Goal: Transaction & Acquisition: Purchase product/service

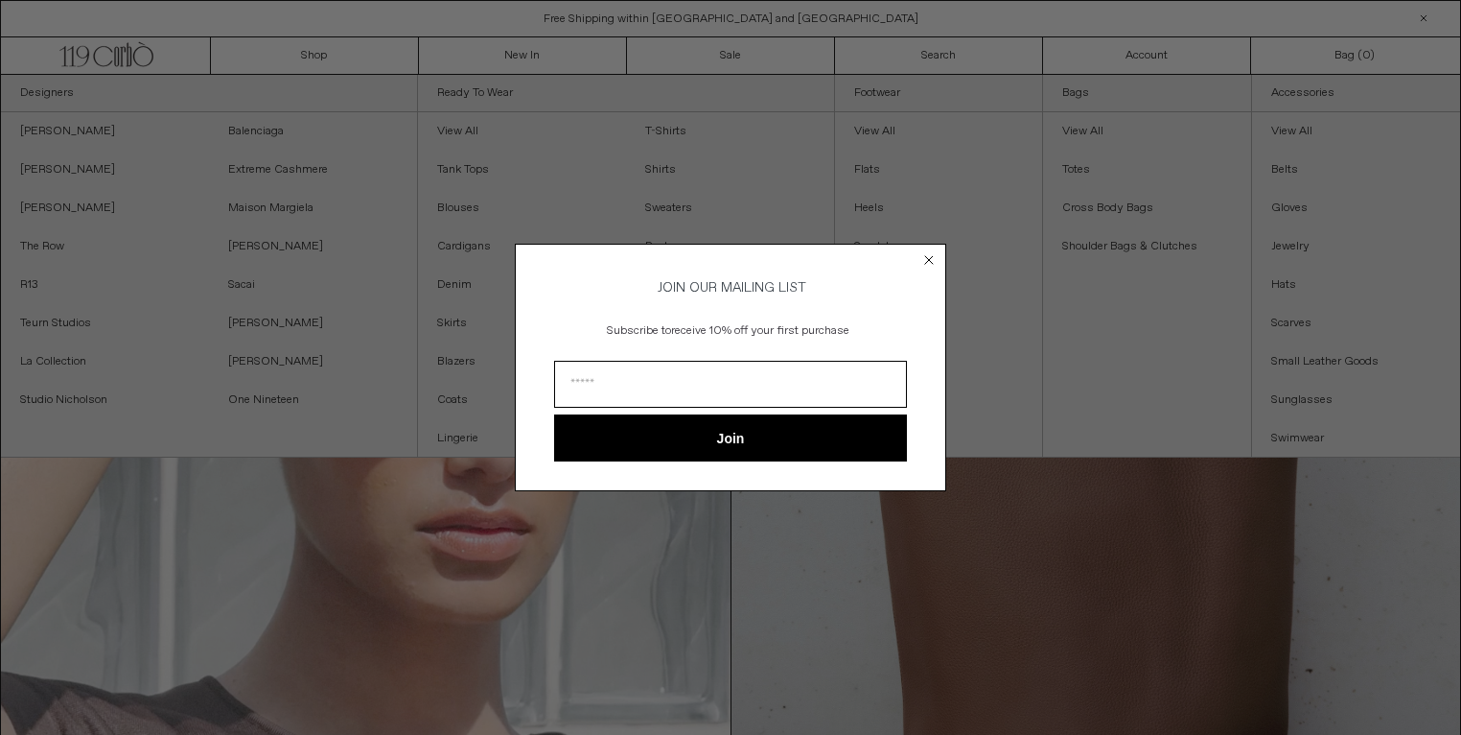
click at [932, 253] on circle "Close dialog" at bounding box center [930, 259] width 18 height 18
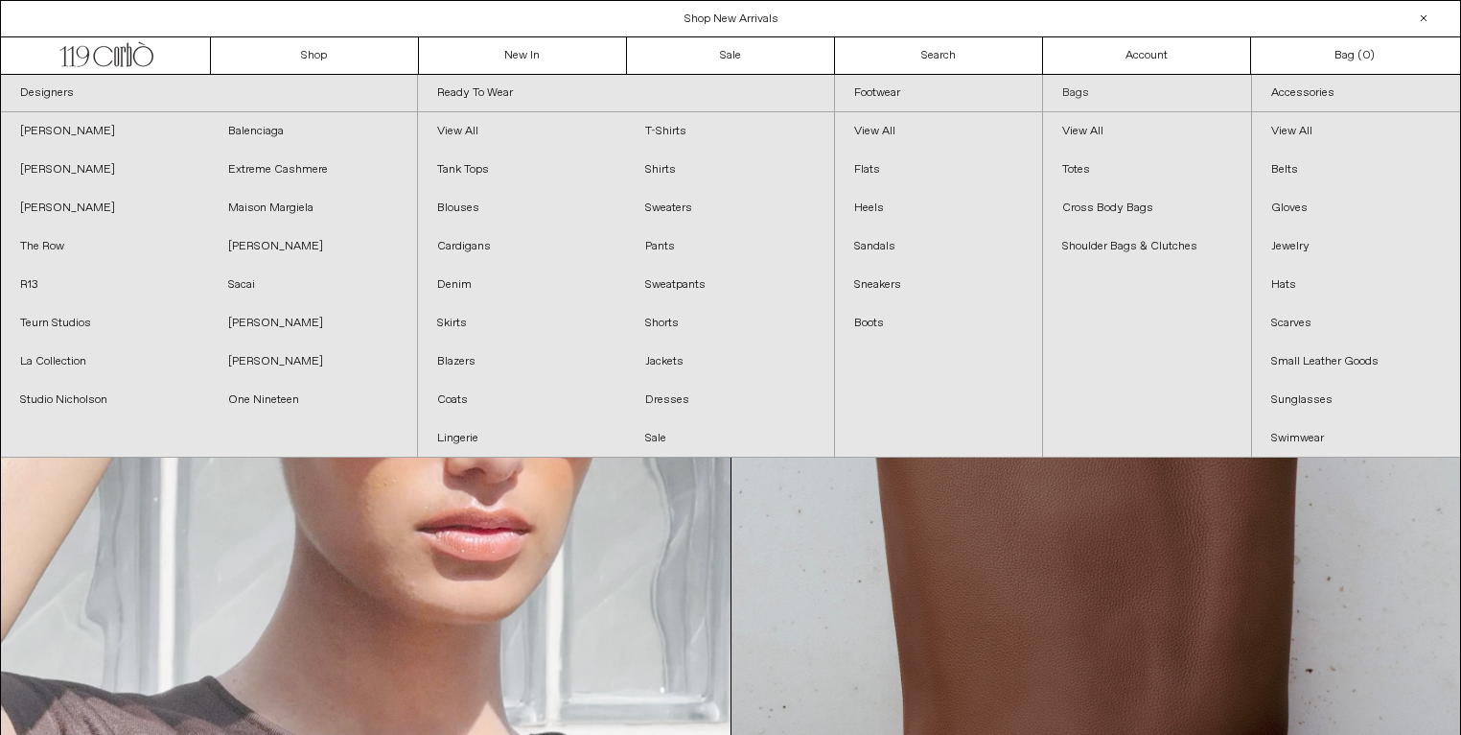
click at [1086, 90] on link "Bags" at bounding box center [1147, 93] width 208 height 37
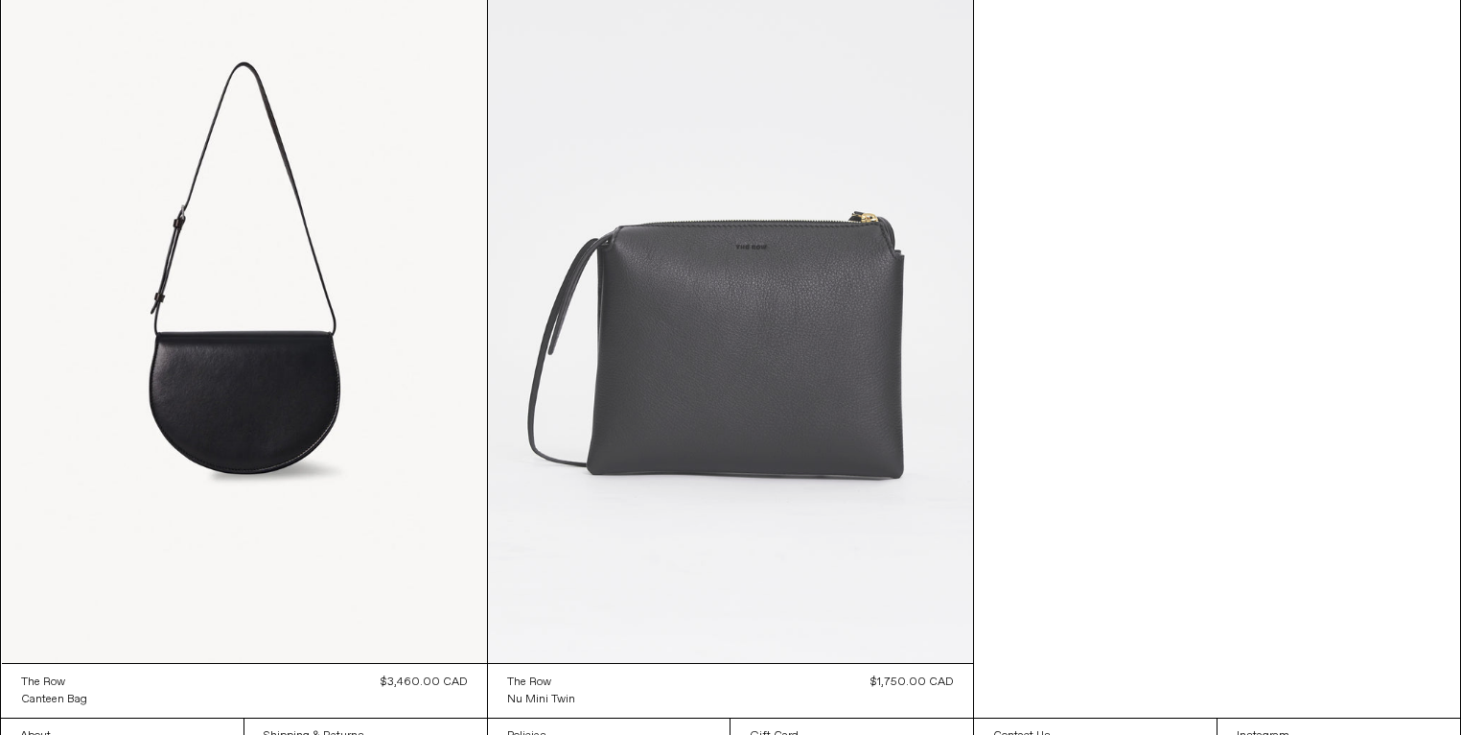
scroll to position [4976, 0]
